Goal: Task Accomplishment & Management: Use online tool/utility

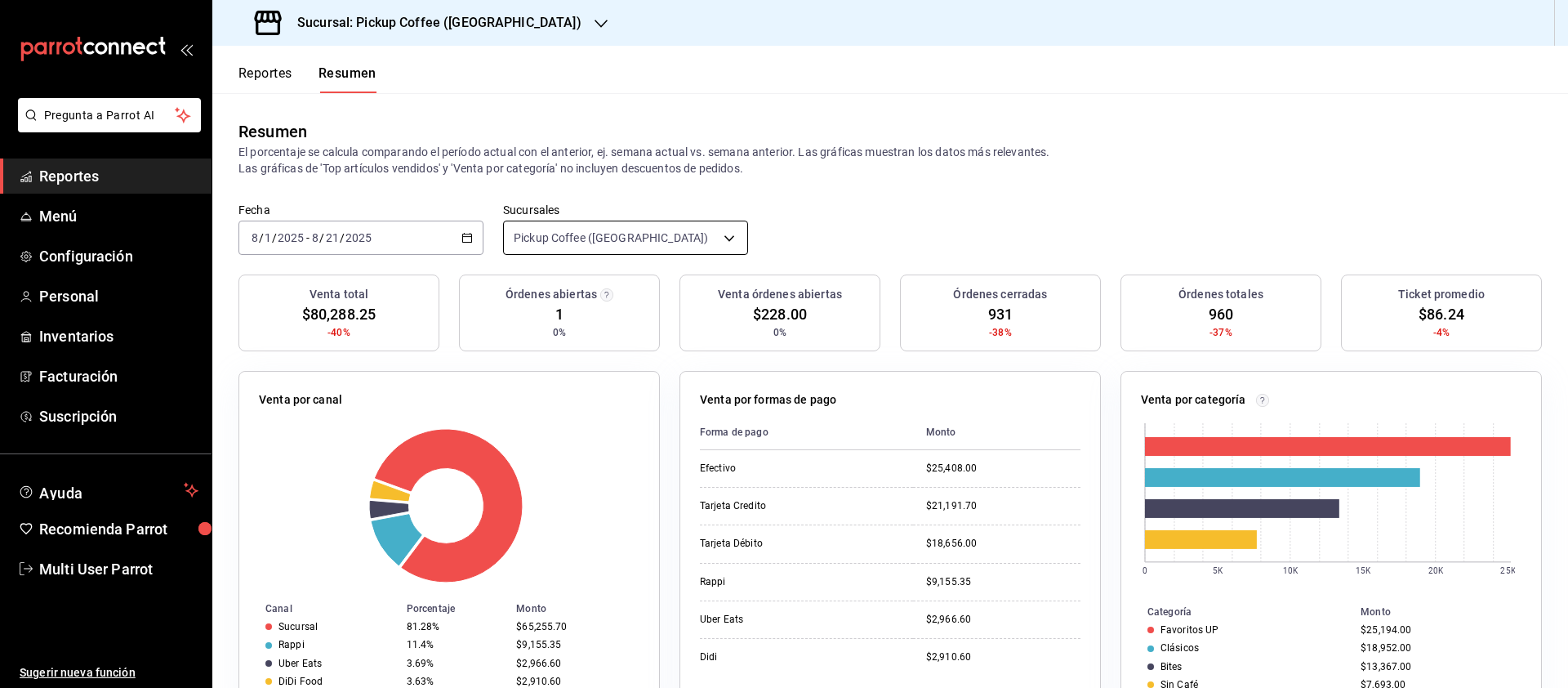
click at [598, 239] on body "Pregunta a Parrot AI Reportes Menú Configuración Personal Inventarios Facturaci…" at bounding box center [784, 344] width 1568 height 688
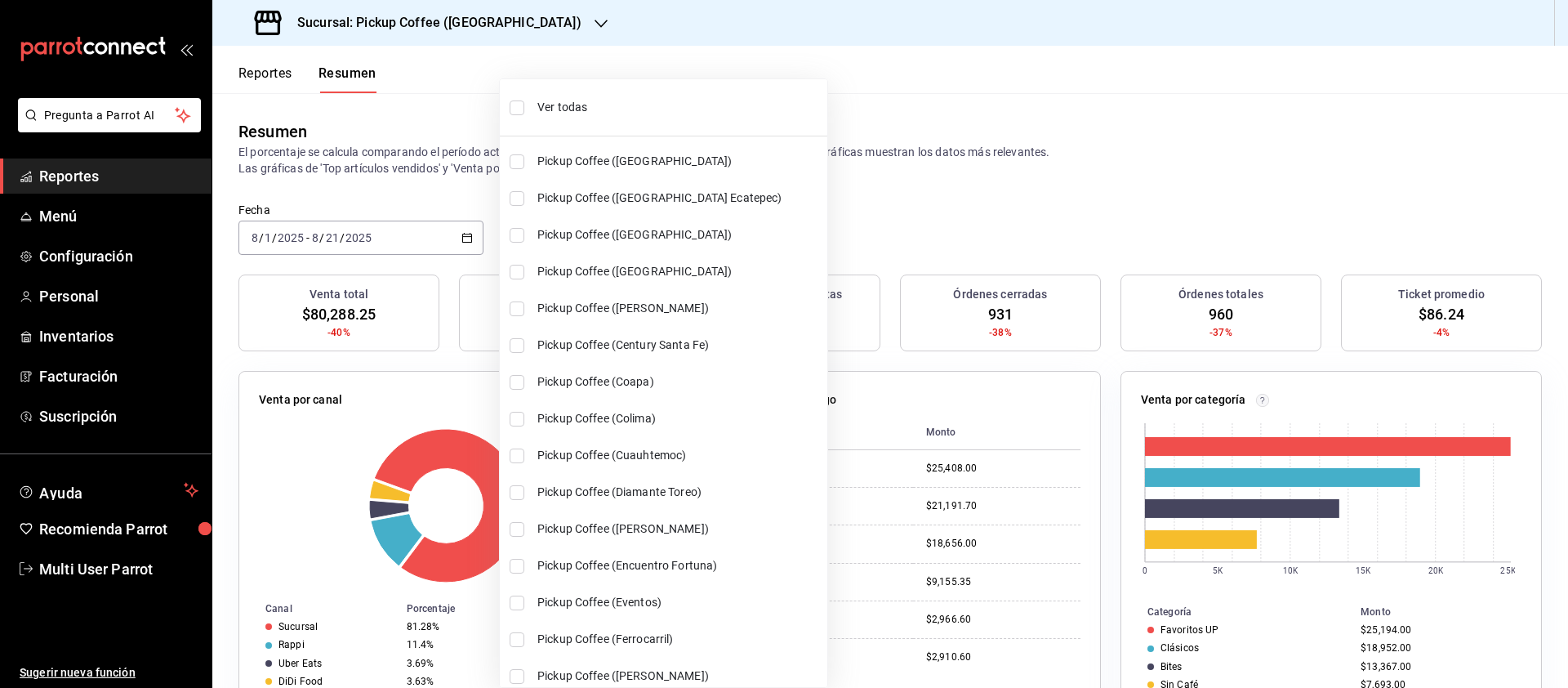
click at [533, 104] on li "Ver todas" at bounding box center [663, 107] width 327 height 43
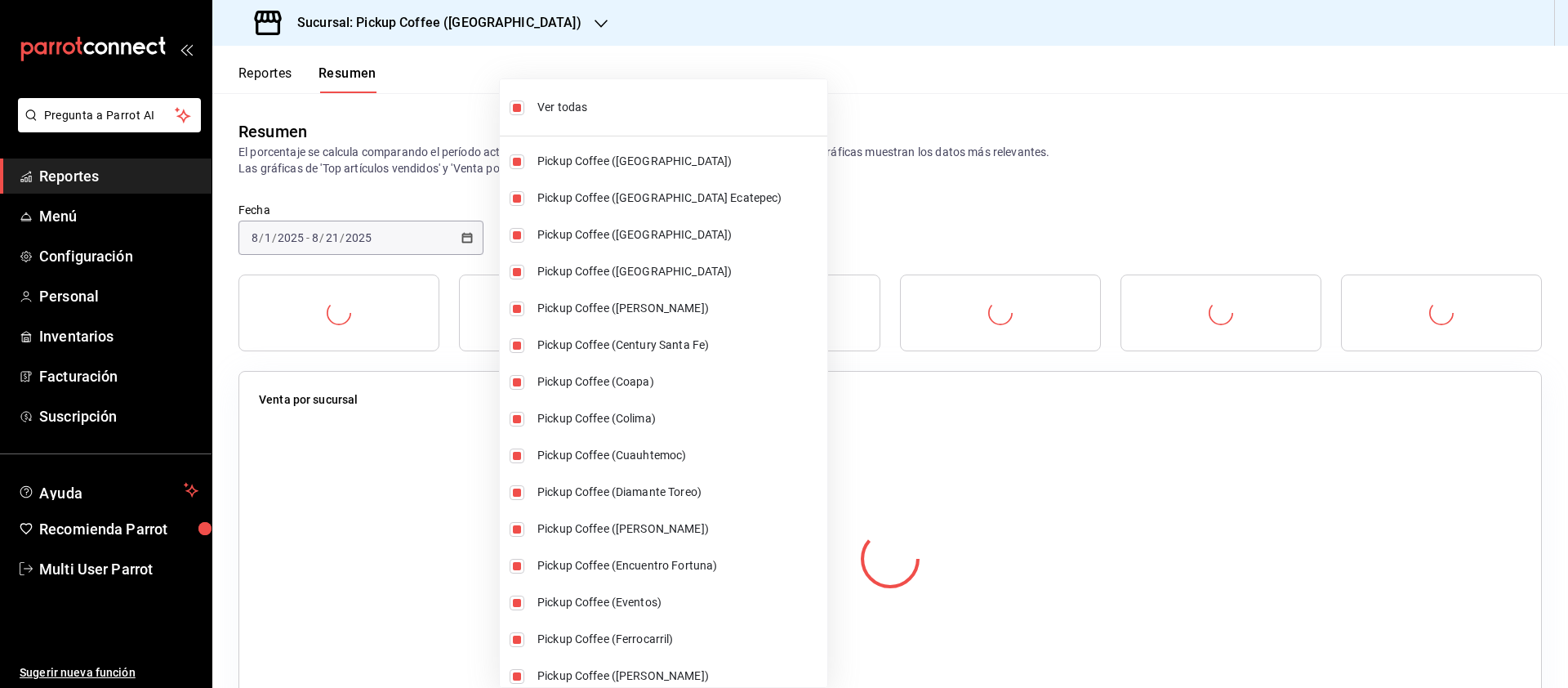
type input "[object Object],[object Object],[object Object],[object Object],[object Object]…"
checkbox input "true"
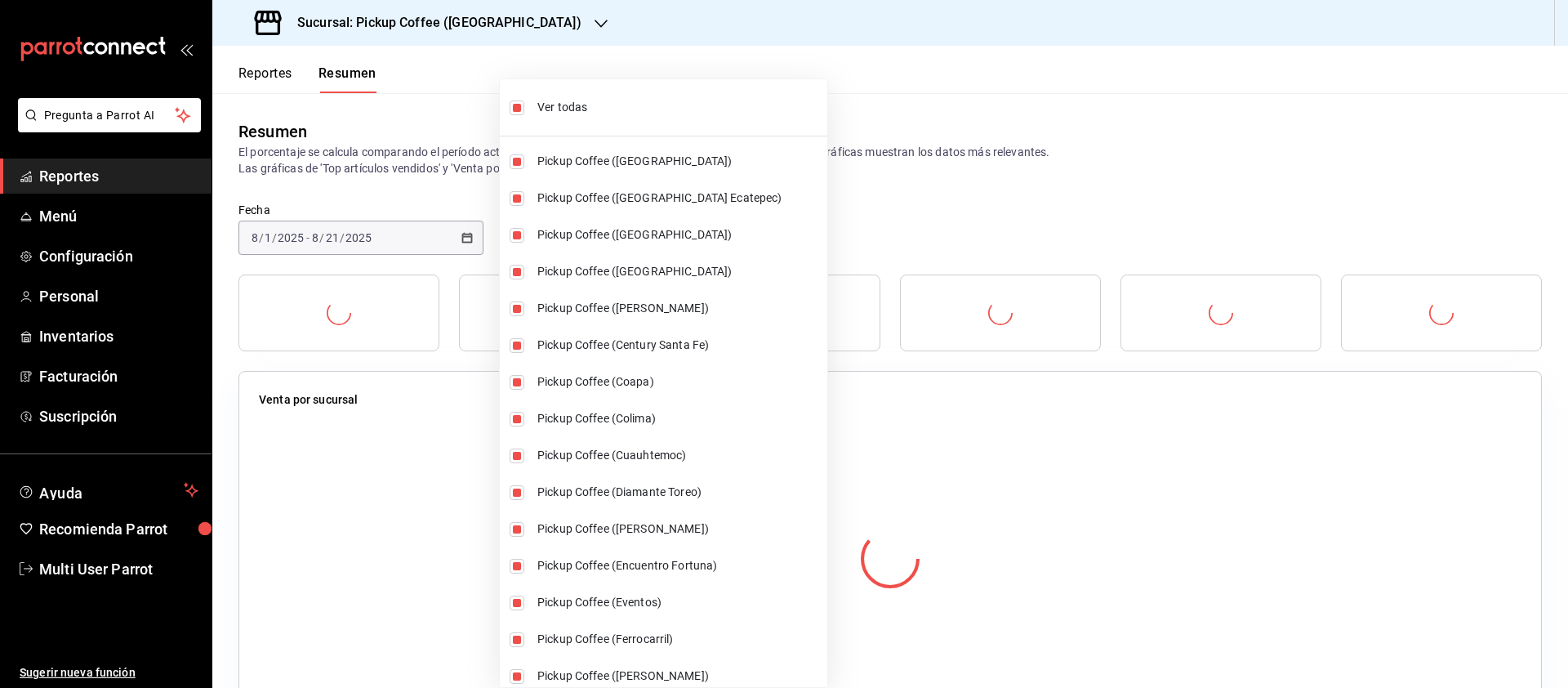
checkbox input "true"
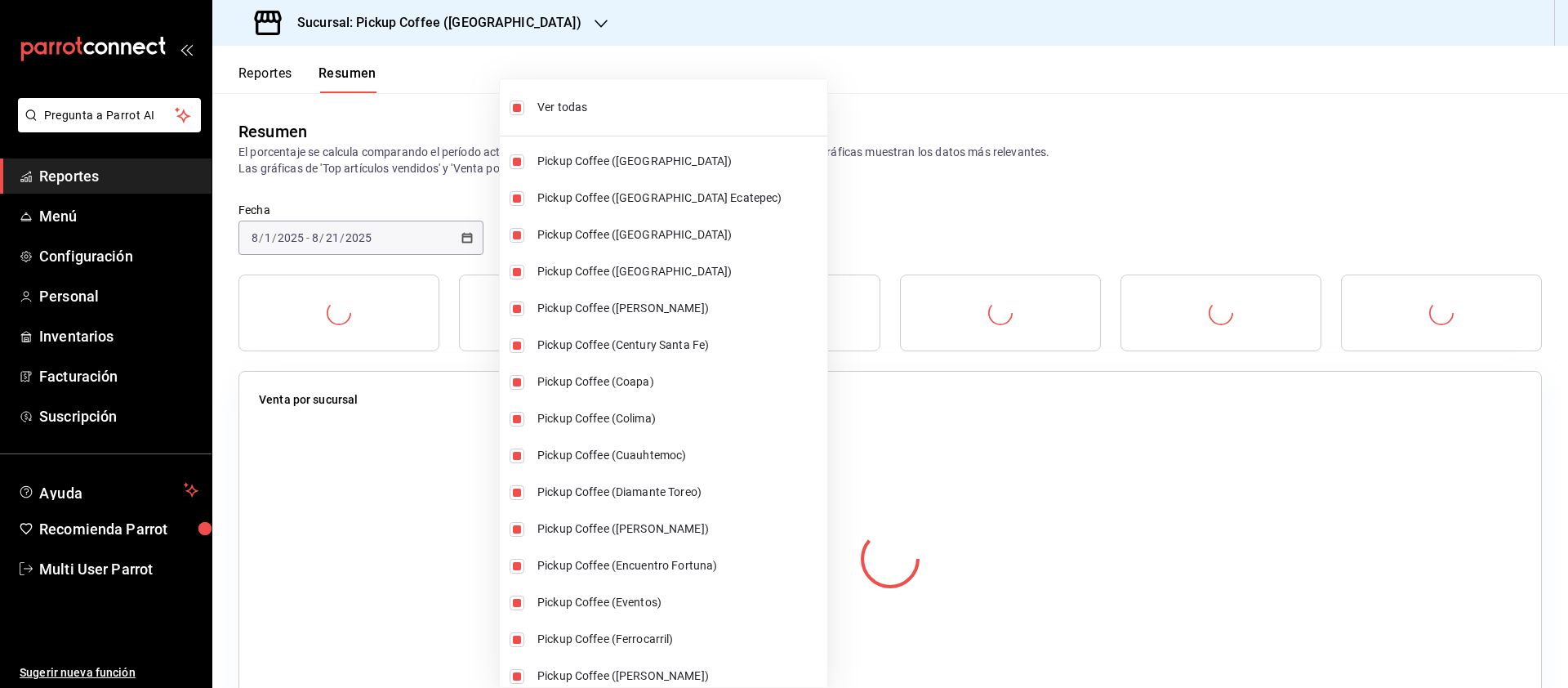
checkbox input "true"
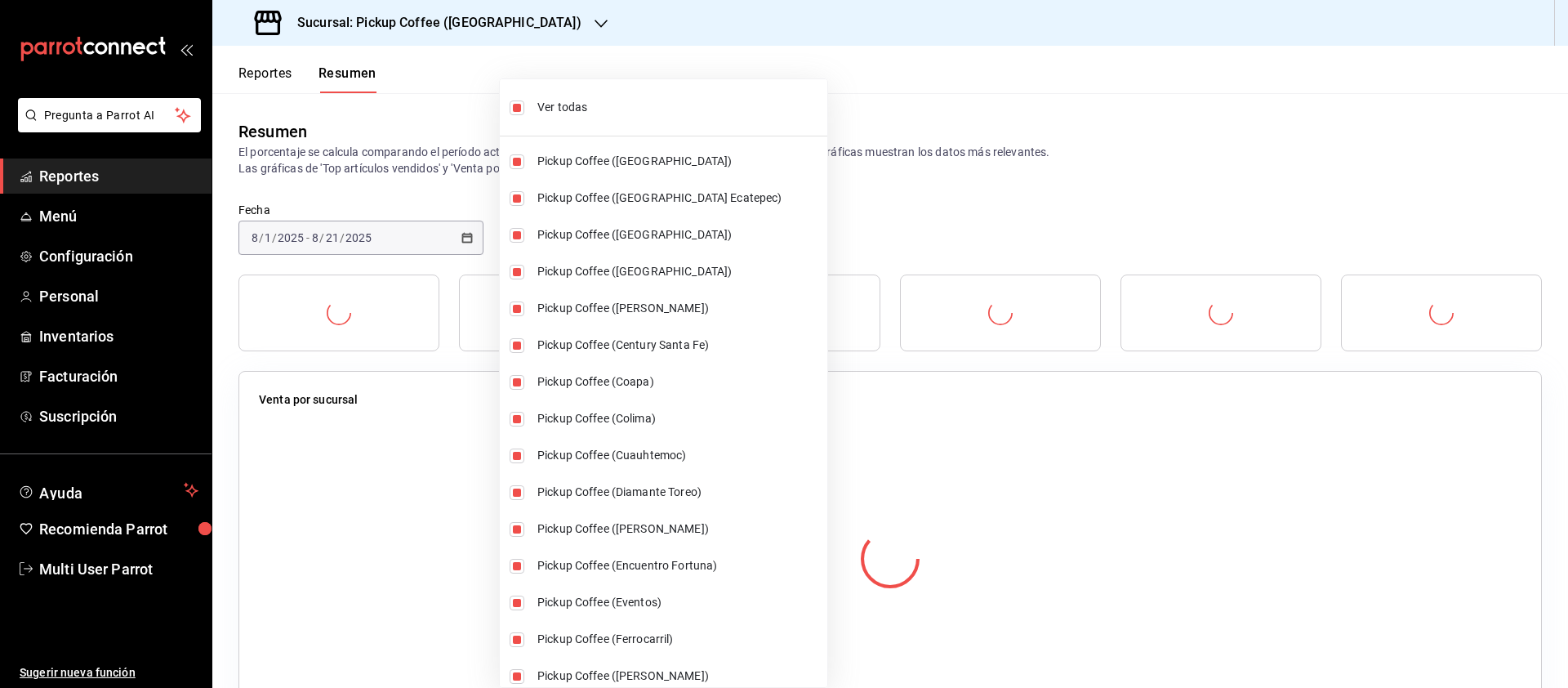
checkbox input "true"
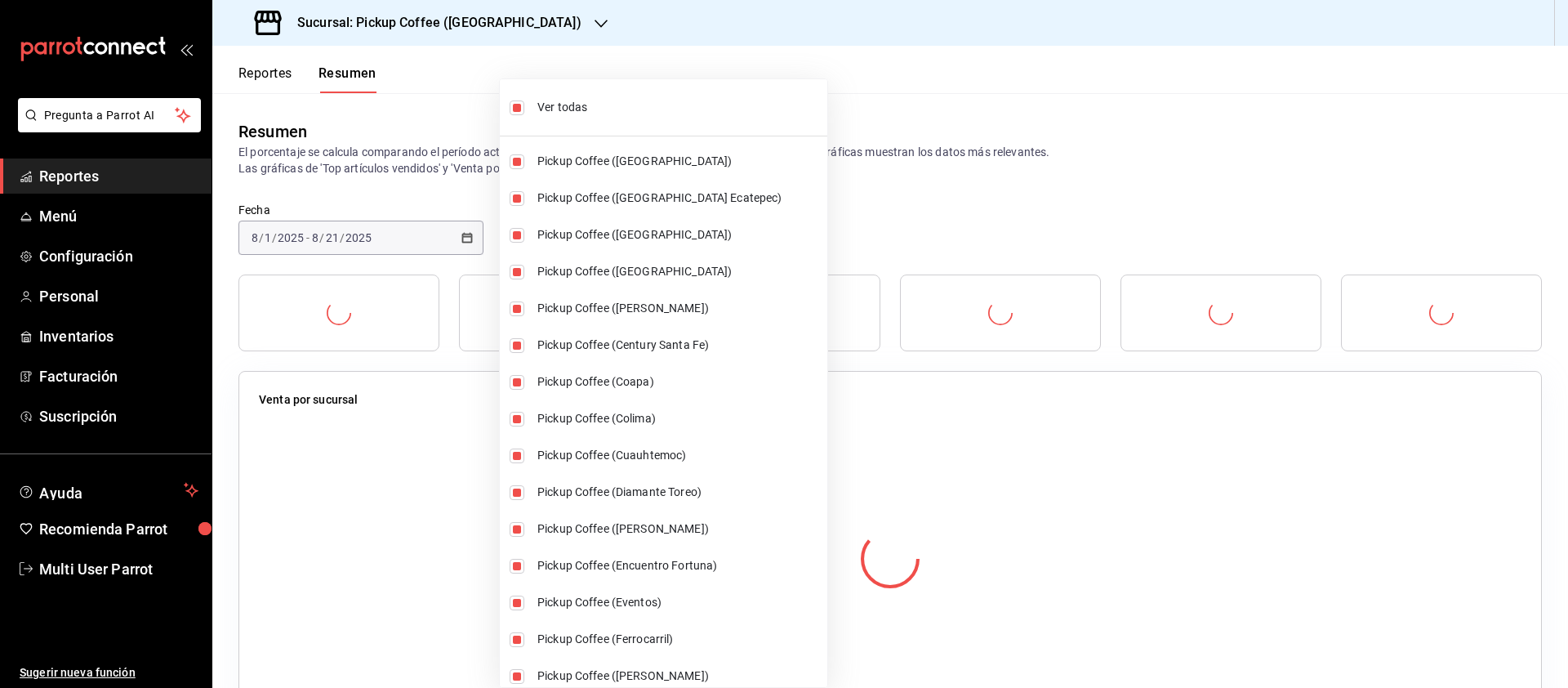
checkbox input "true"
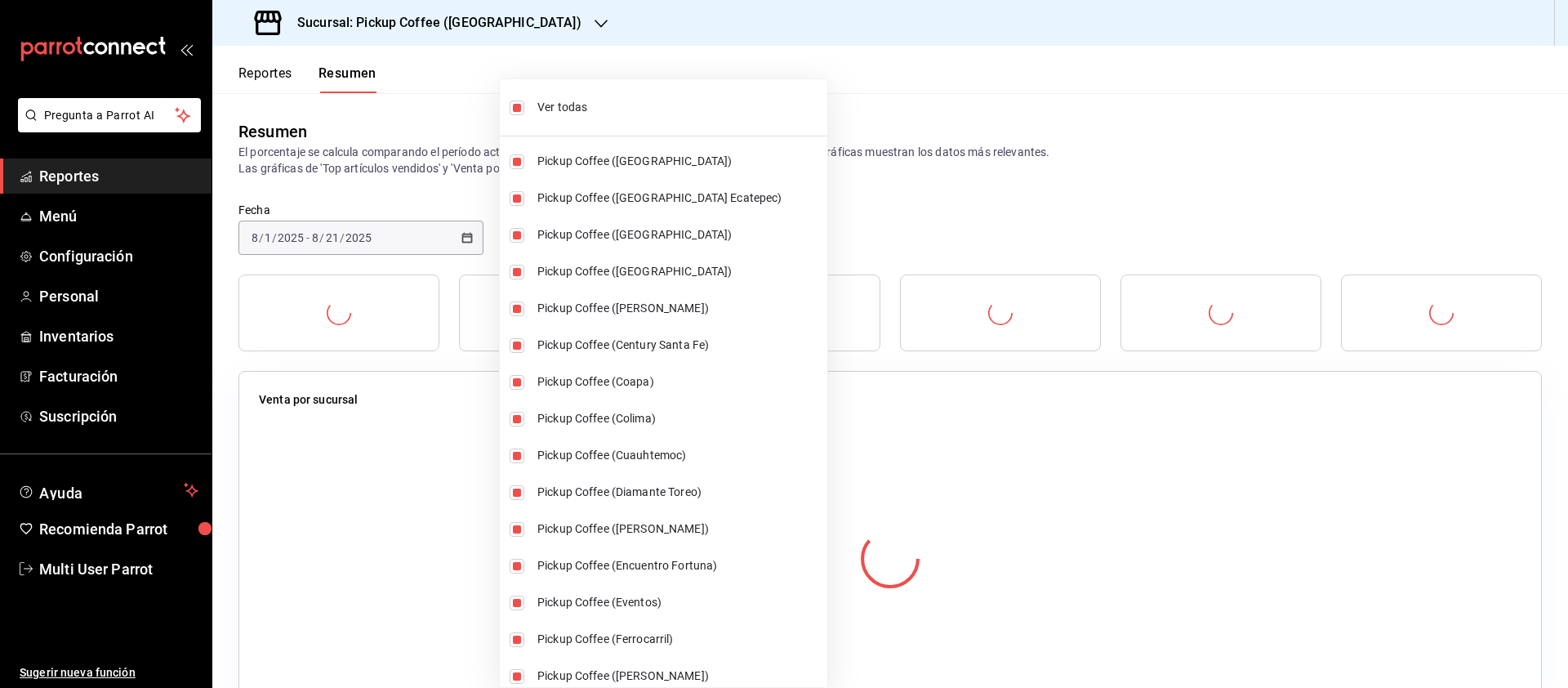
checkbox input "true"
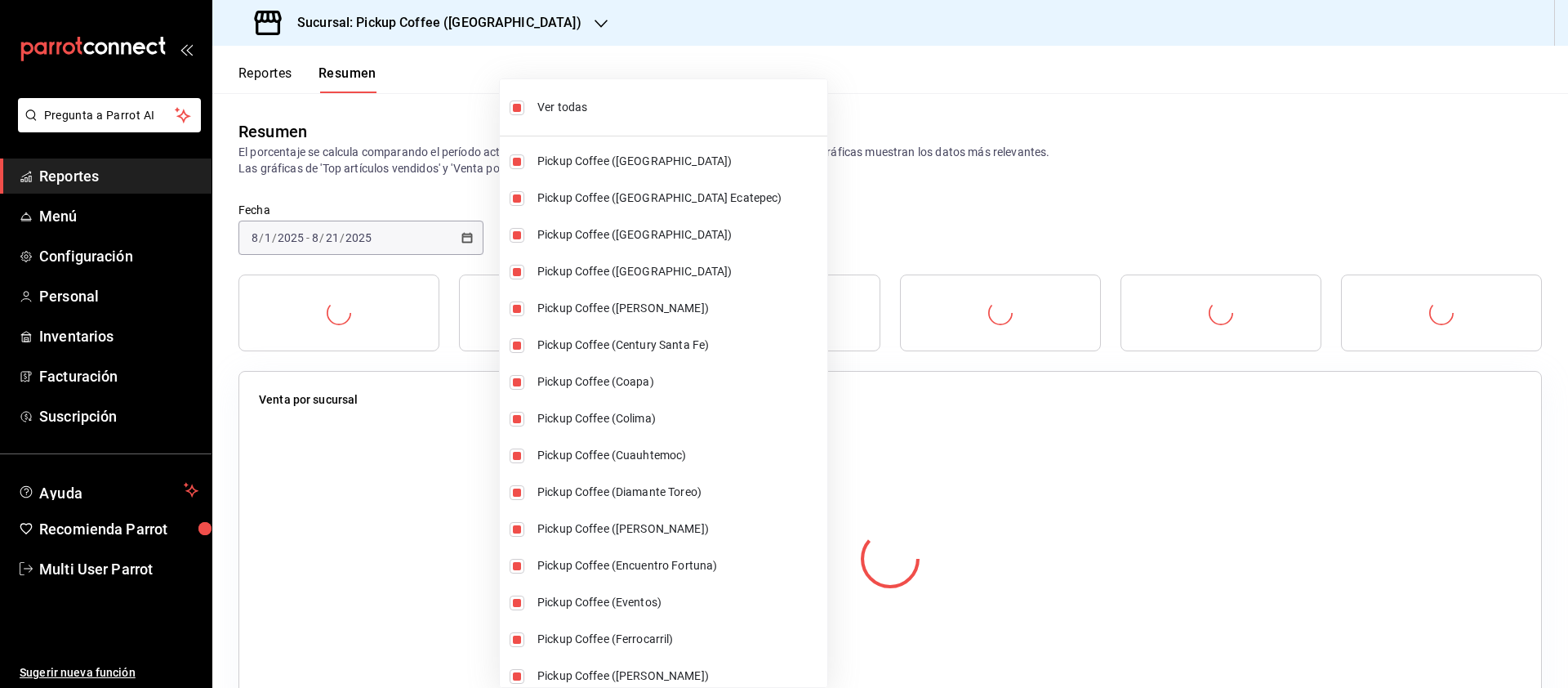
checkbox input "true"
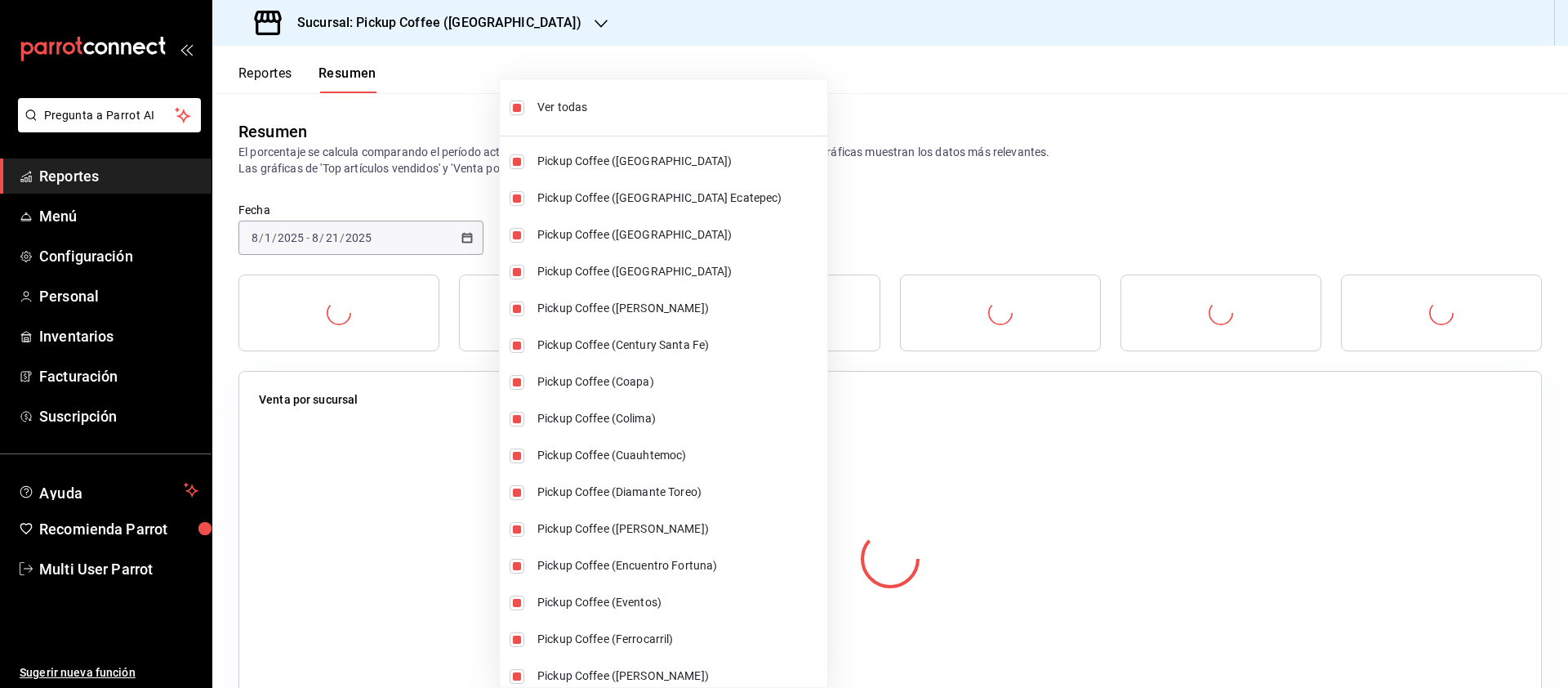
checkbox input "true"
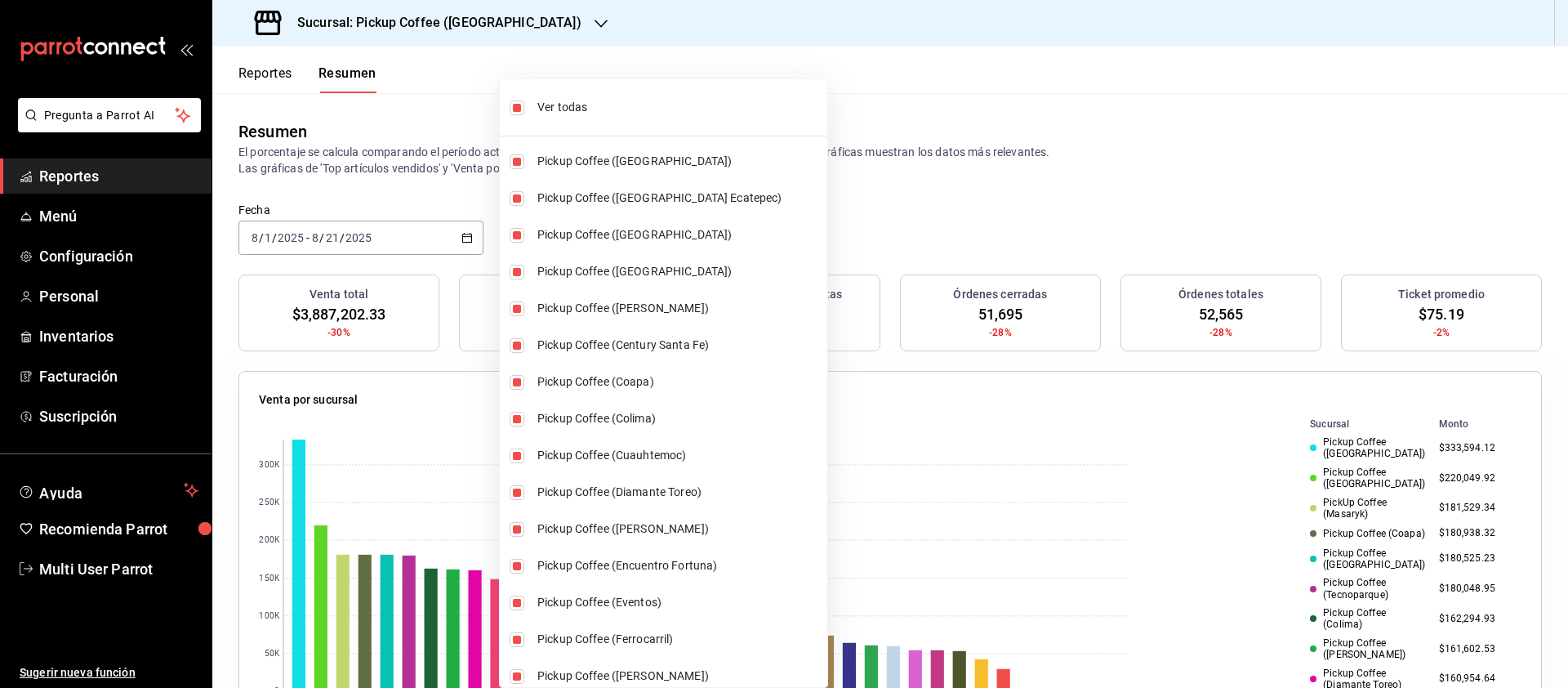
click at [464, 195] on div at bounding box center [784, 344] width 1568 height 688
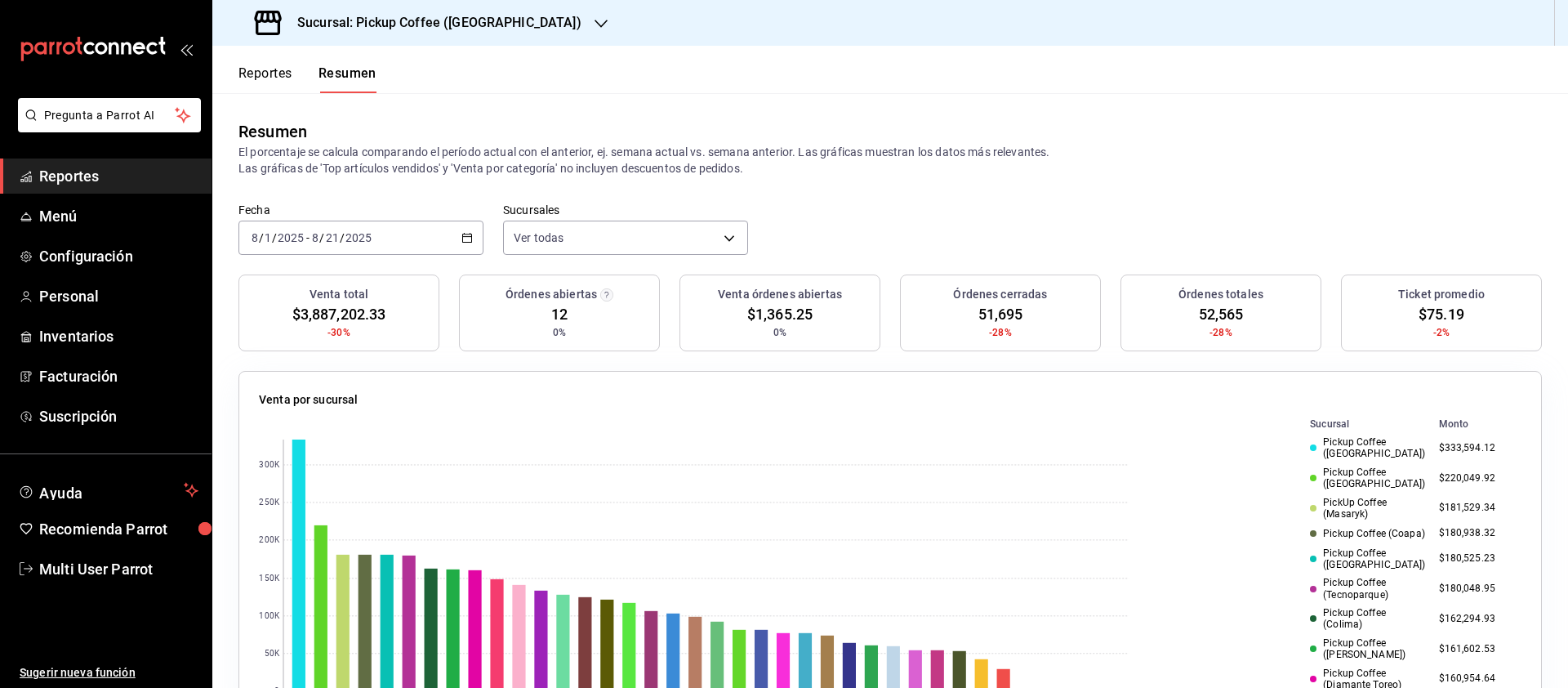
click at [466, 235] on icon "button" at bounding box center [467, 237] width 11 height 11
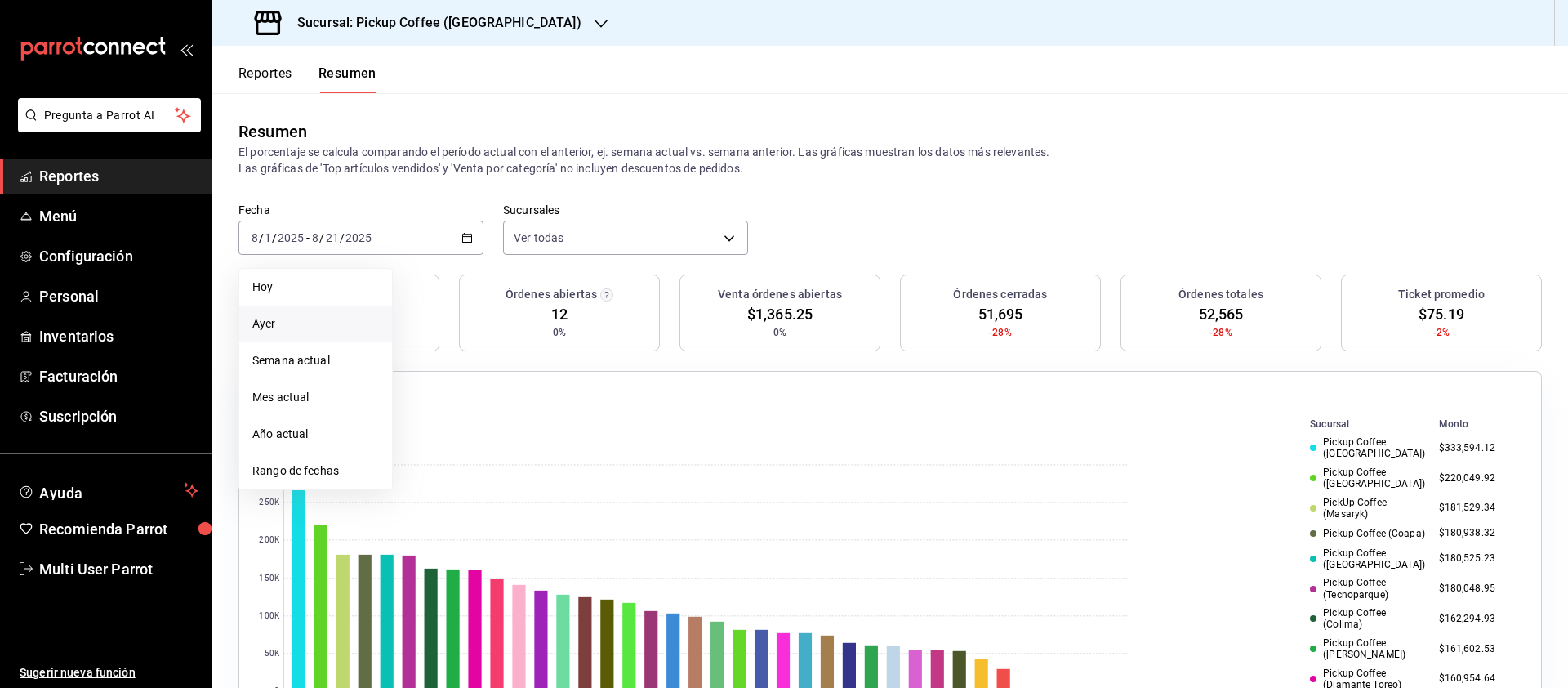
click at [326, 334] on li "Ayer" at bounding box center [316, 324] width 153 height 37
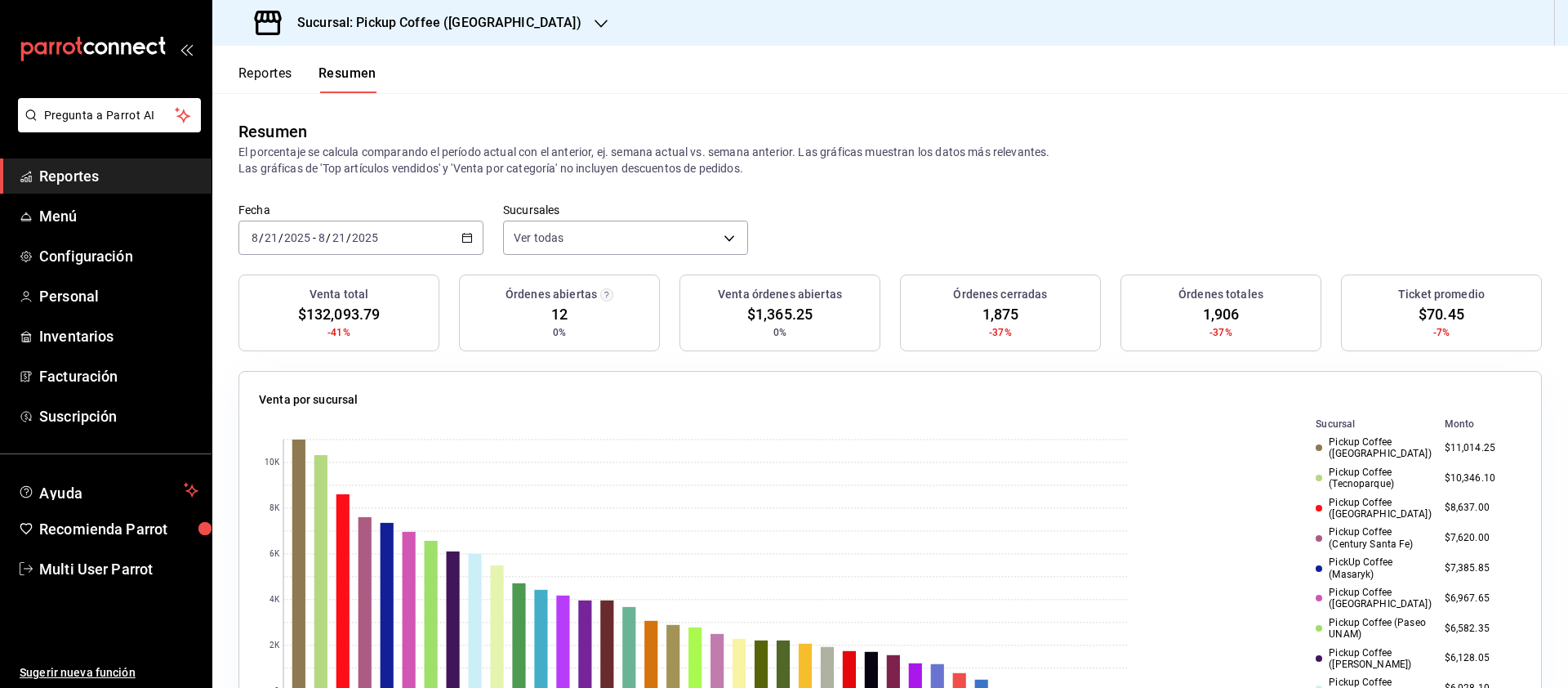
click at [763, 469] on rect at bounding box center [694, 565] width 870 height 301
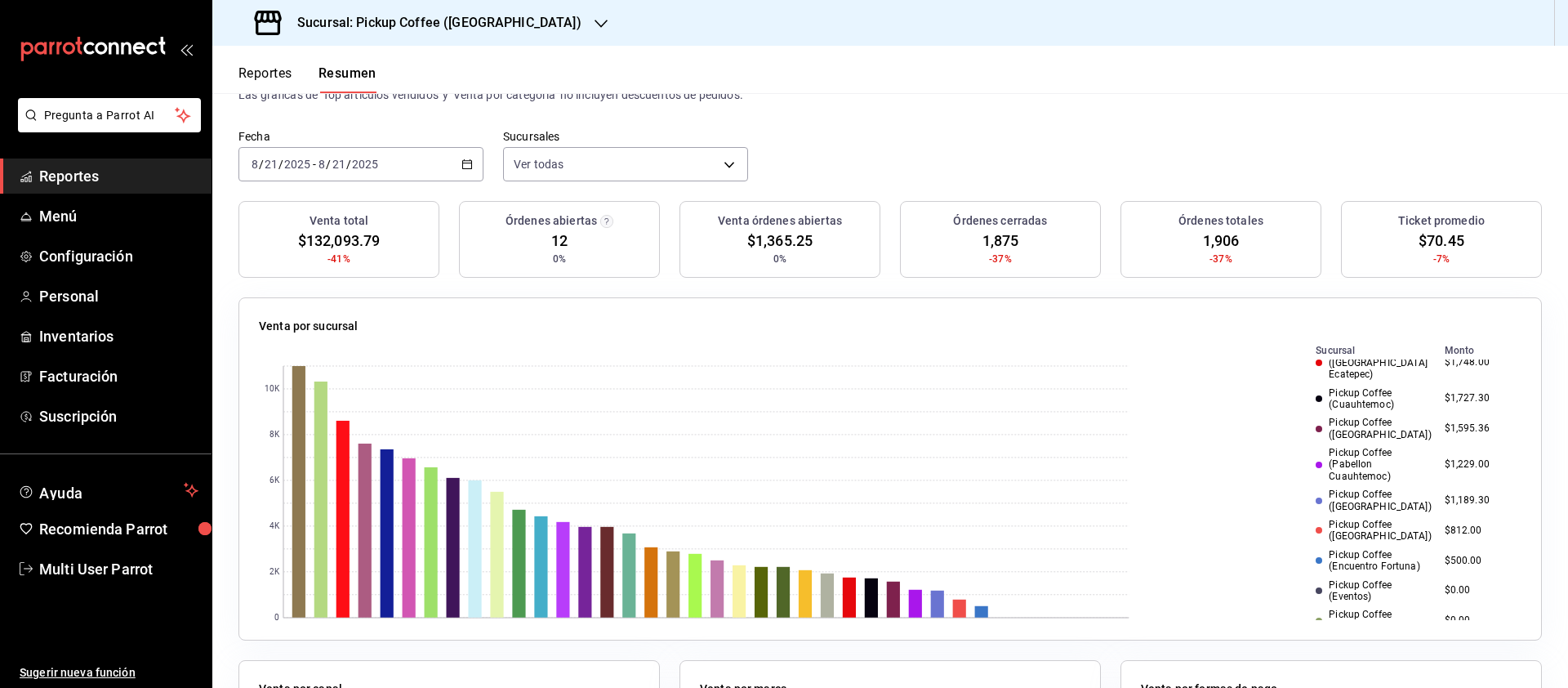
scroll to position [885, 0]
